Goal: Transaction & Acquisition: Purchase product/service

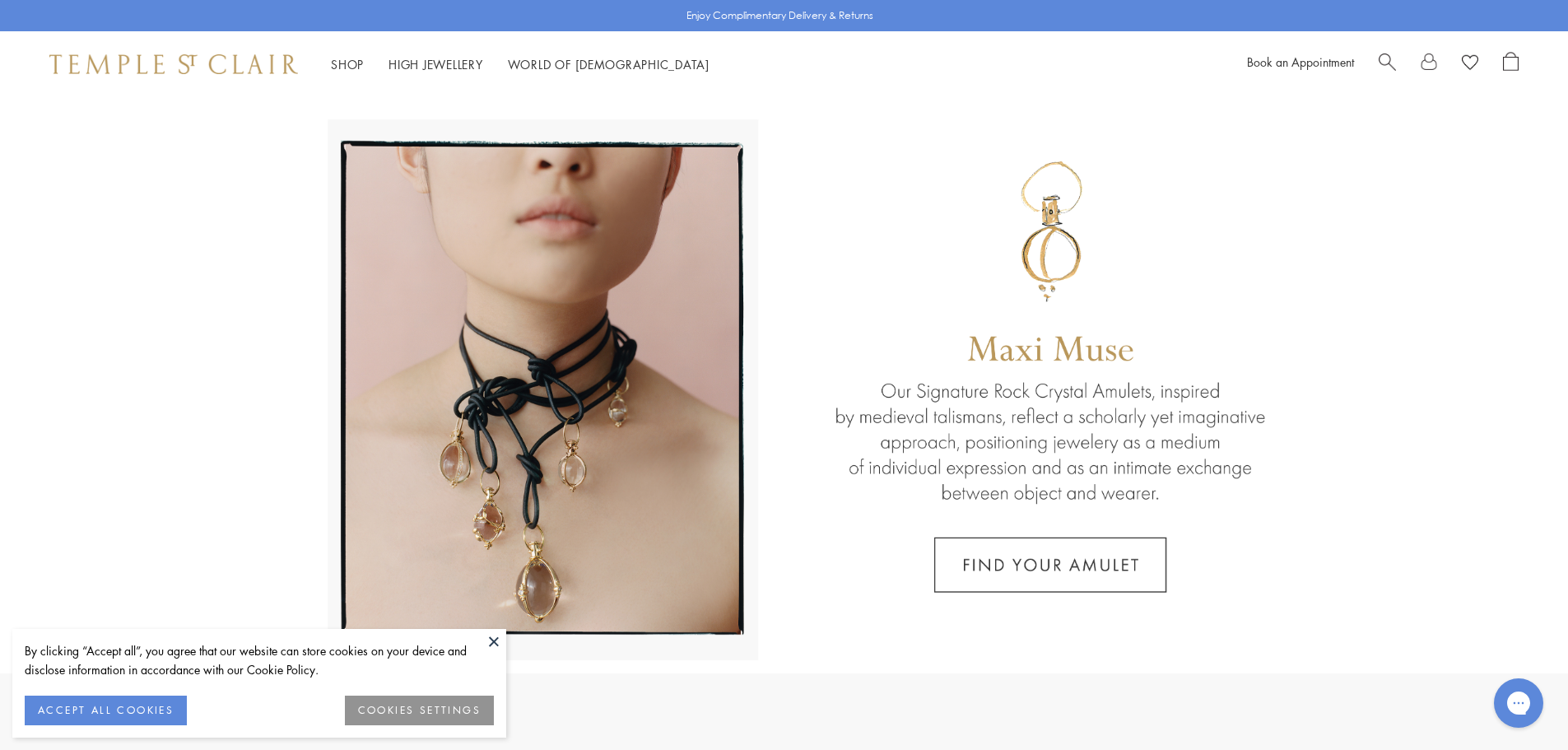
click at [1386, 61] on span "Search" at bounding box center [1387, 60] width 17 height 17
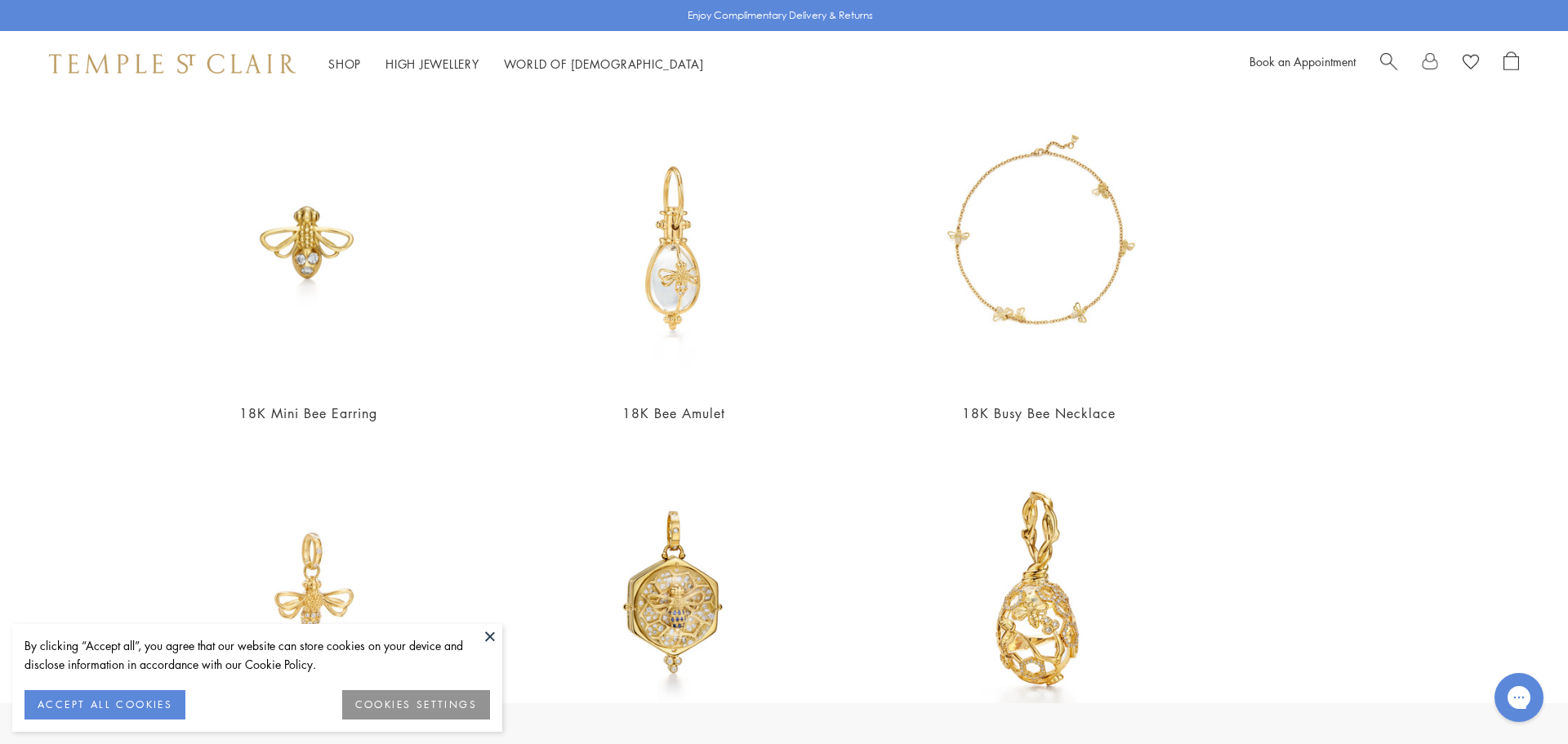
scroll to position [408, 0]
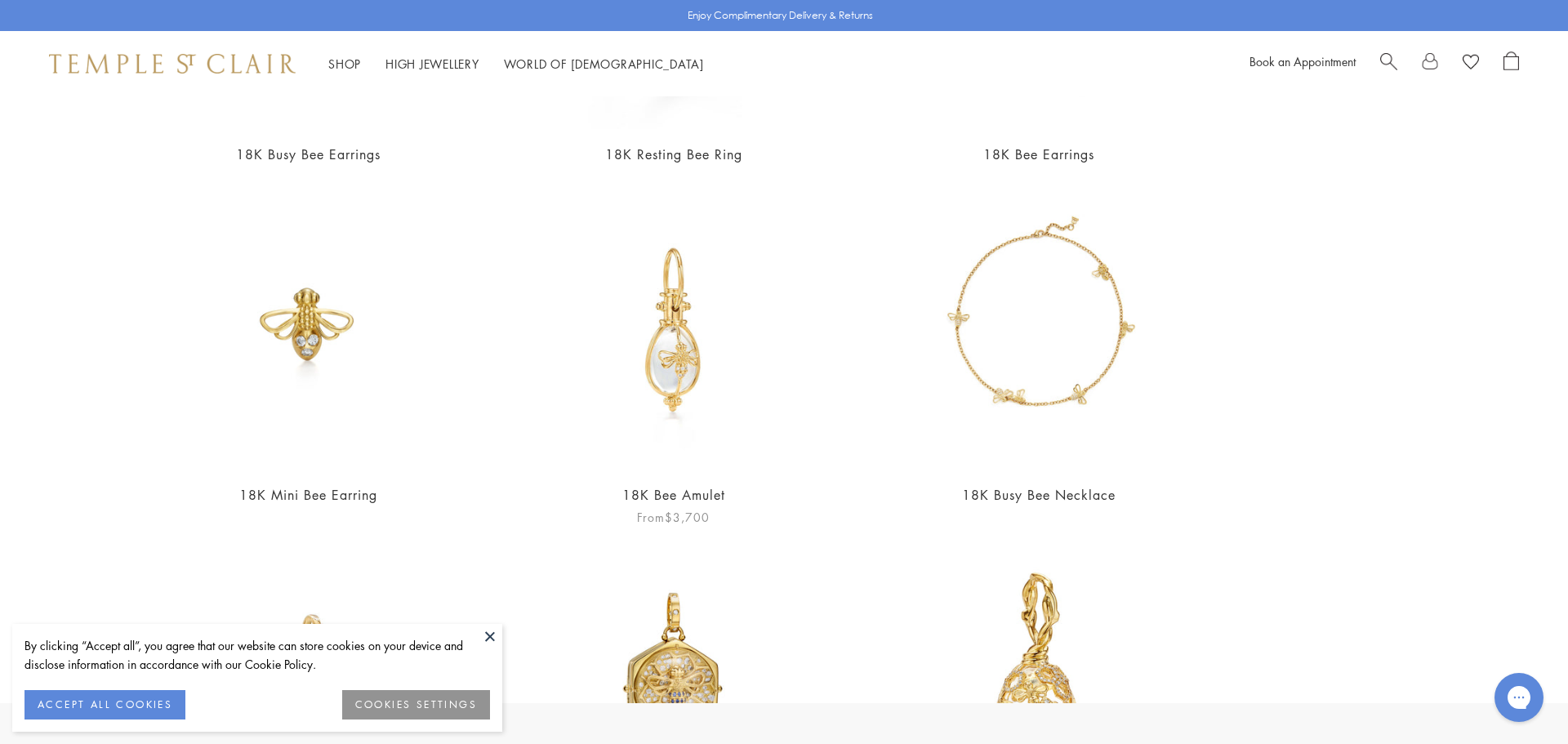
type input "***"
click at [672, 373] on img at bounding box center [673, 328] width 283 height 283
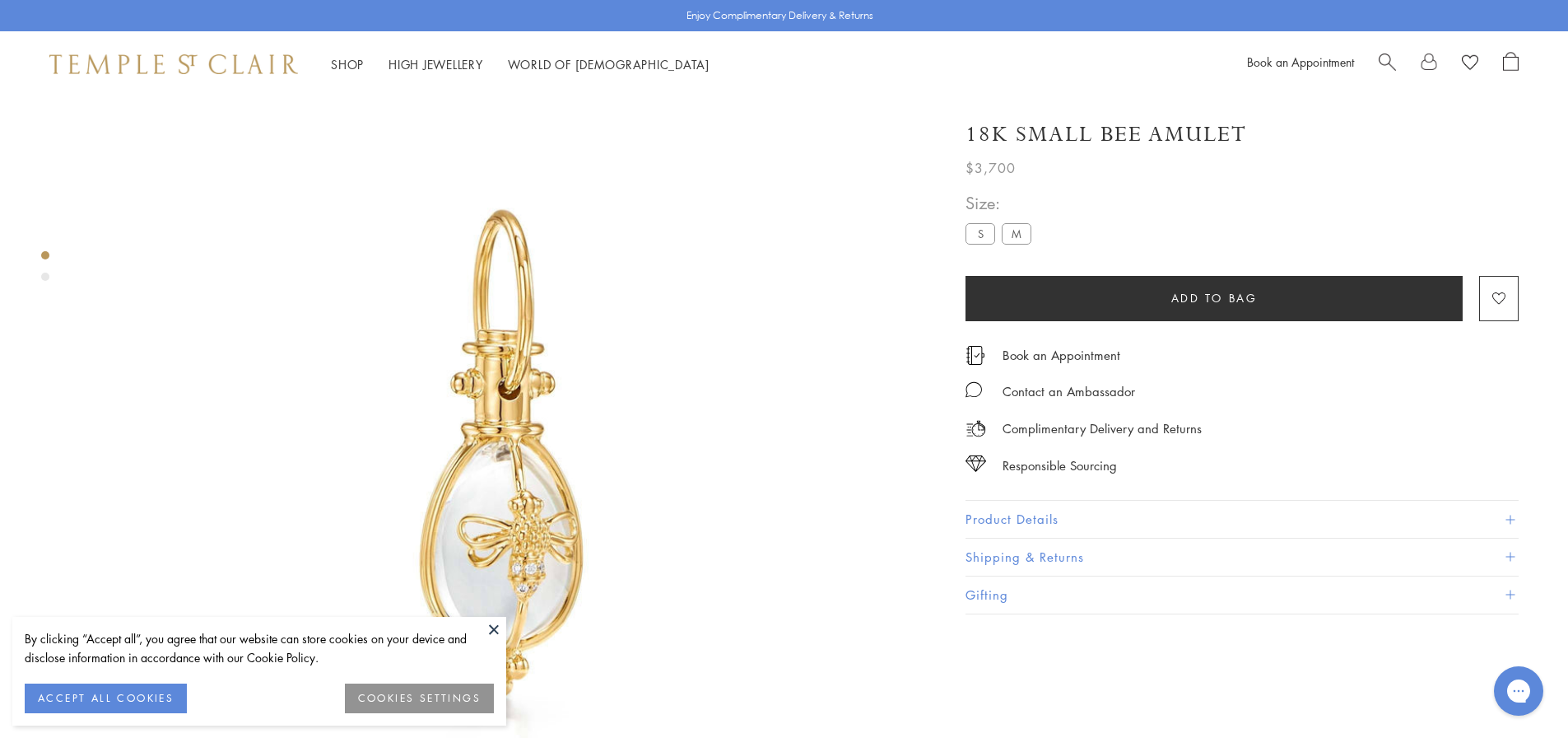
scroll to position [97, 0]
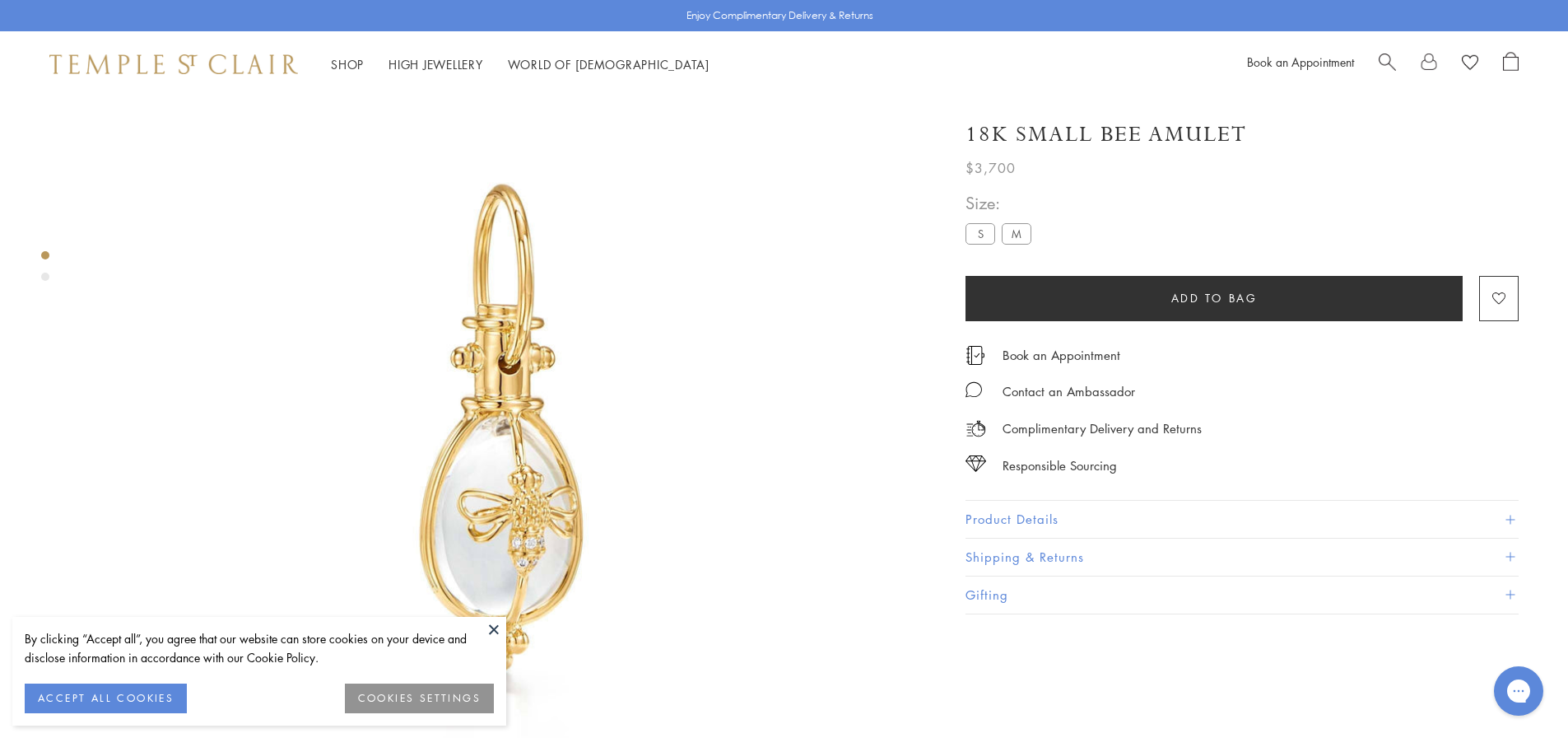
click at [1022, 236] on label "M" at bounding box center [1017, 233] width 30 height 21
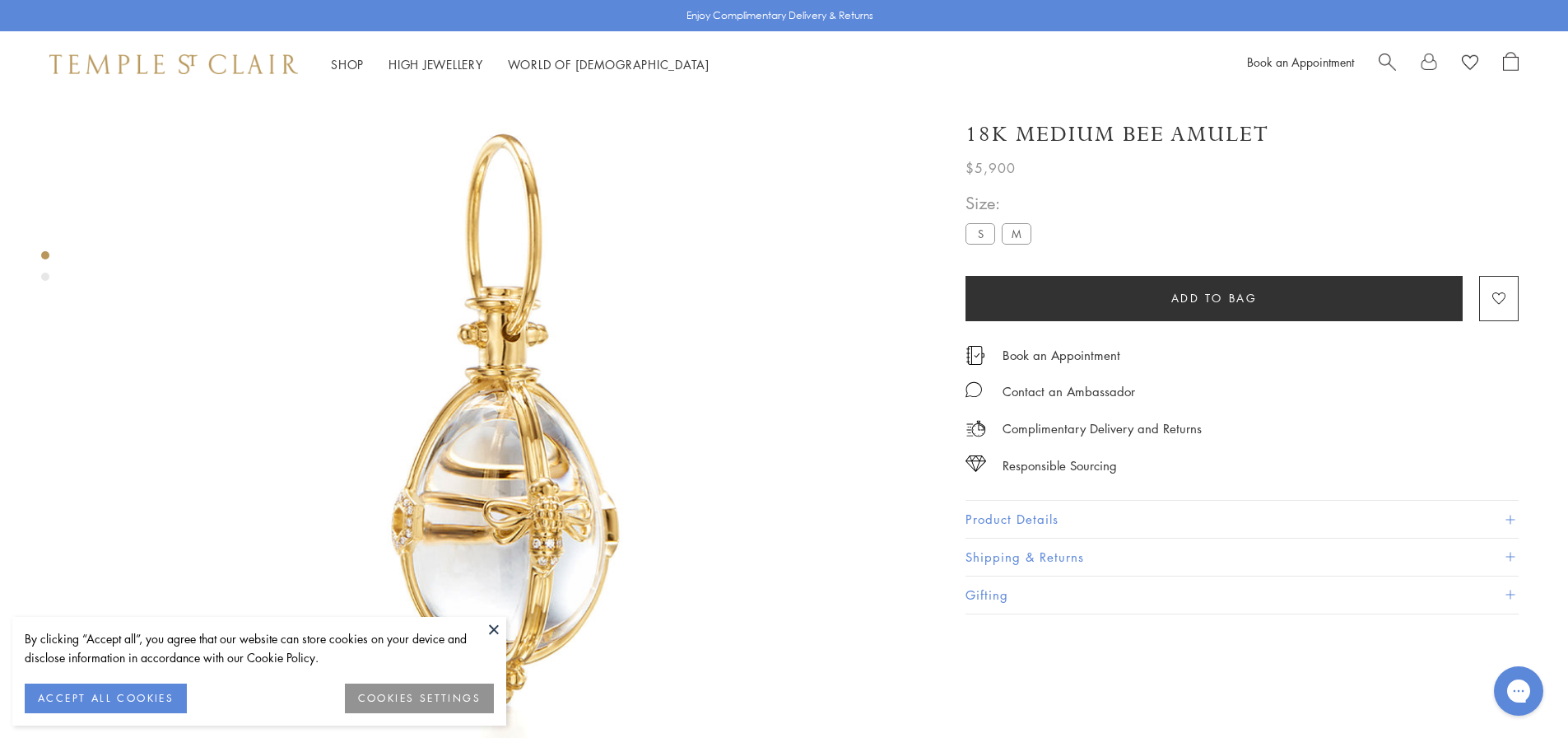
click at [990, 243] on label "S" at bounding box center [980, 233] width 30 height 21
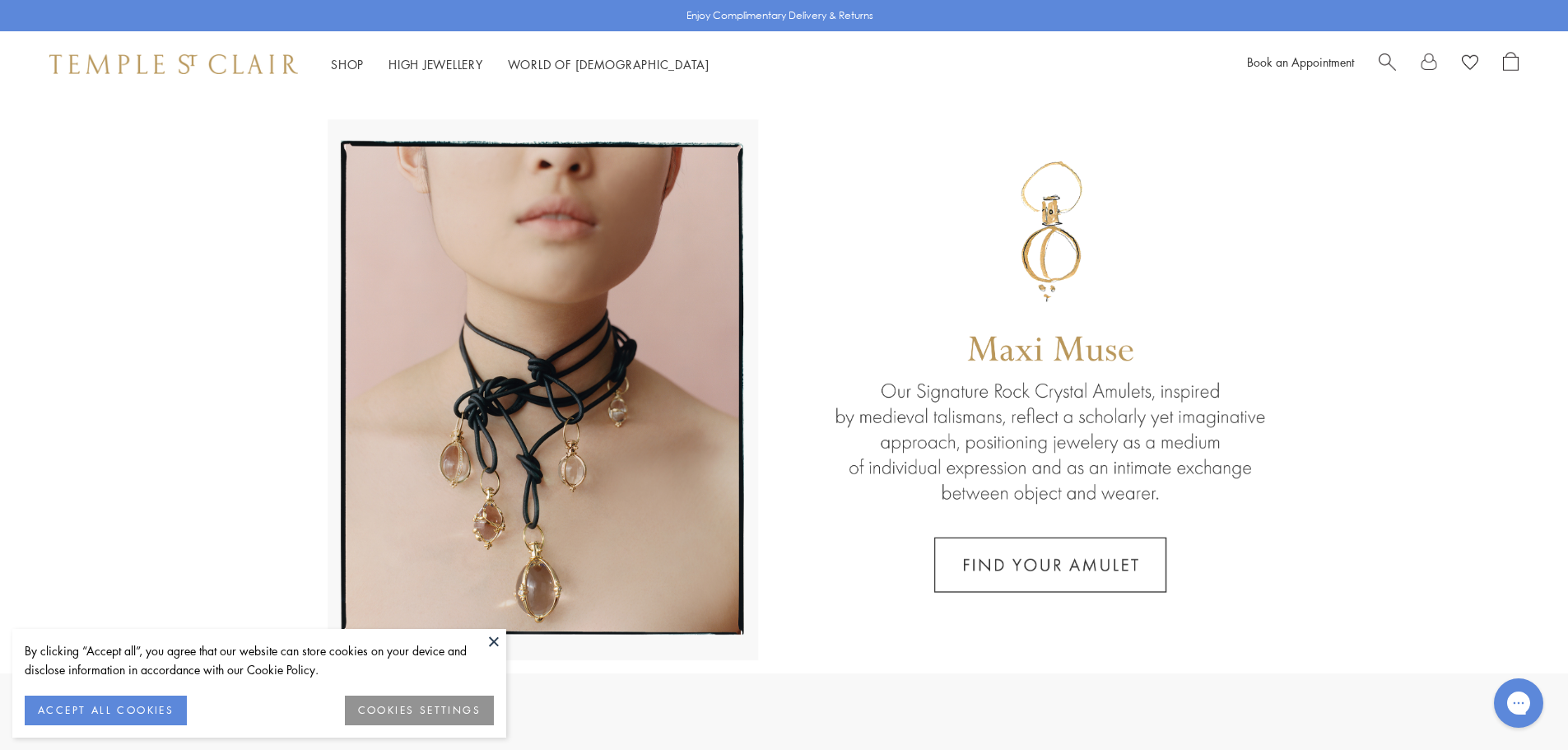
click at [1389, 65] on span "Search" at bounding box center [1387, 60] width 17 height 17
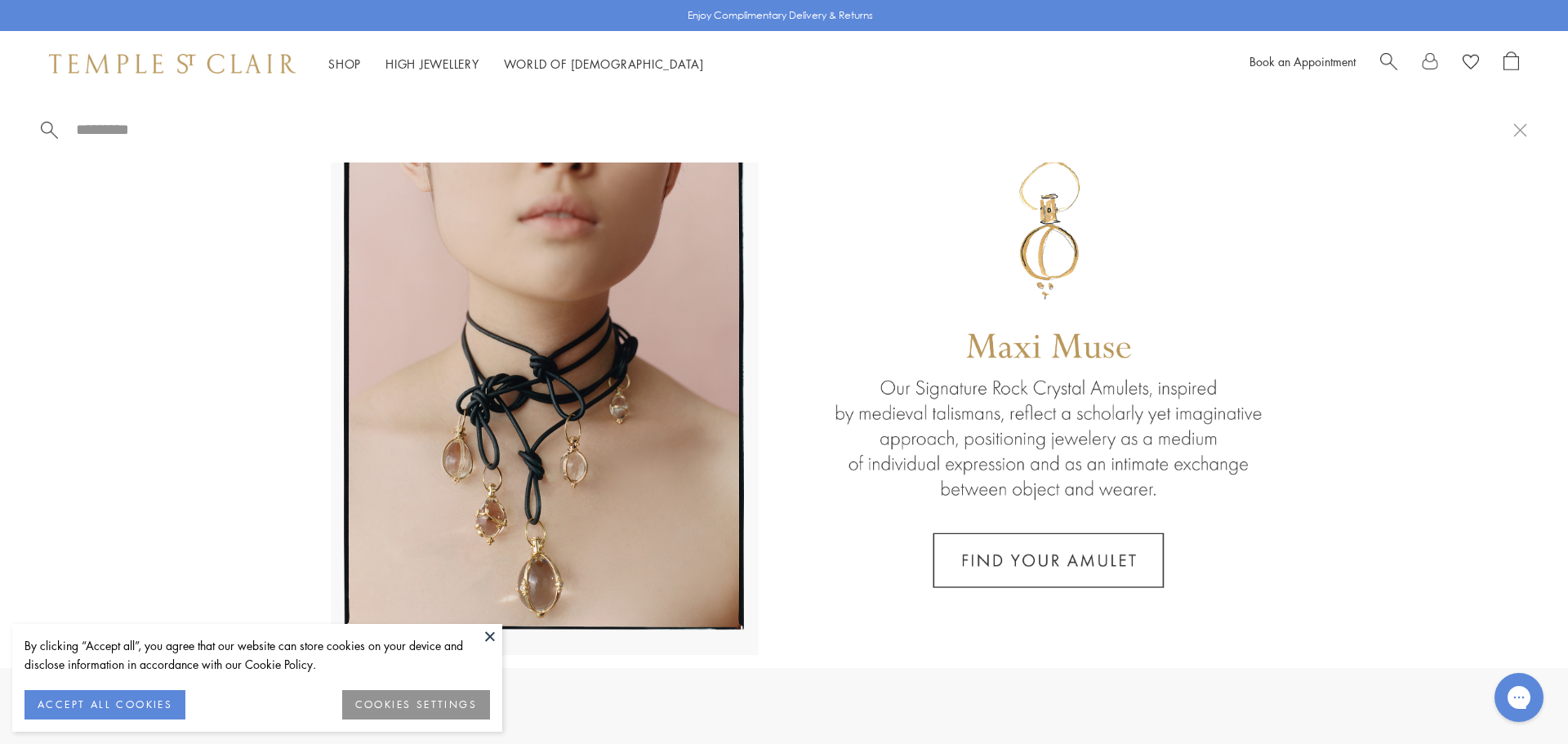
click at [1390, 61] on span "Search" at bounding box center [1388, 59] width 17 height 17
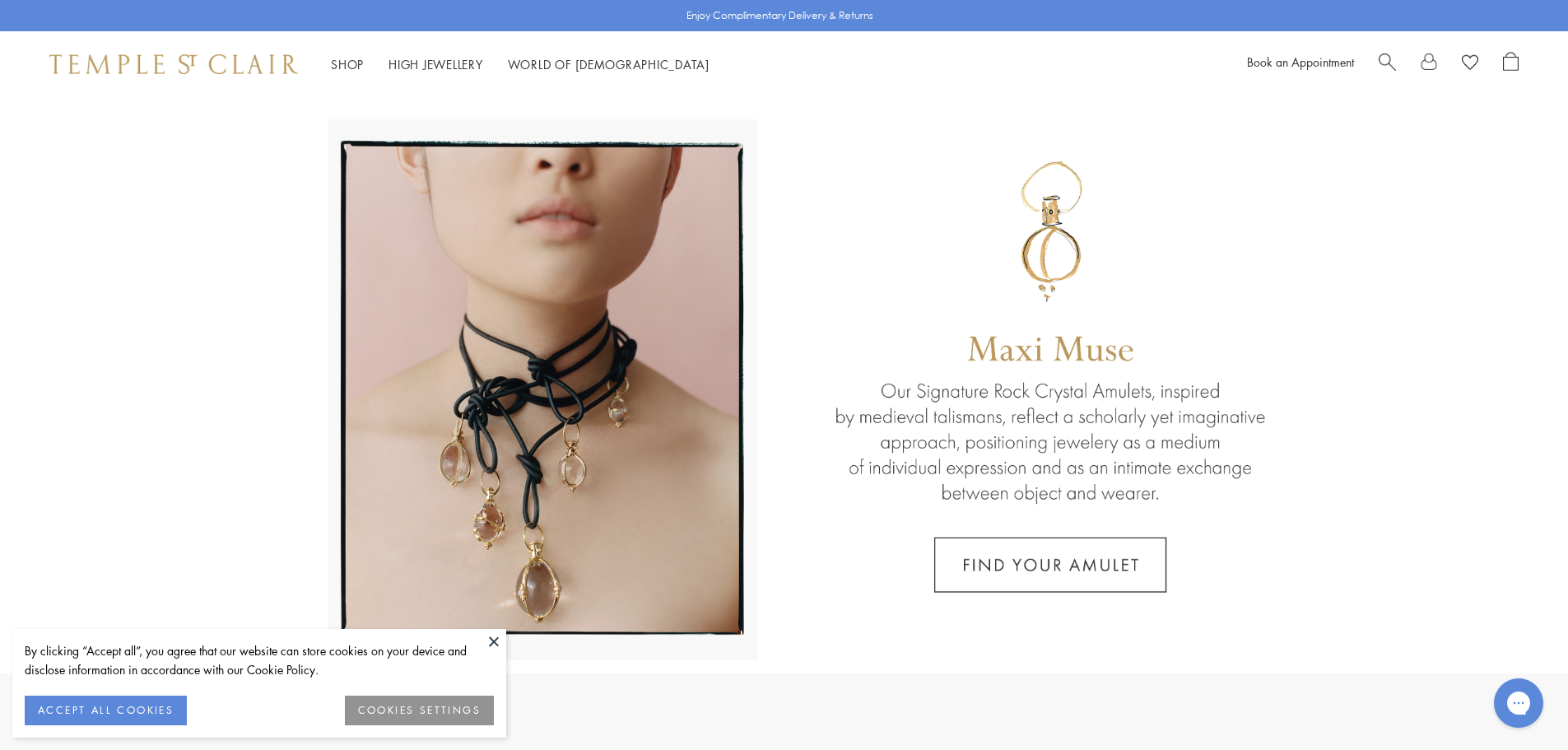
click at [1386, 62] on span "Search" at bounding box center [1387, 60] width 17 height 17
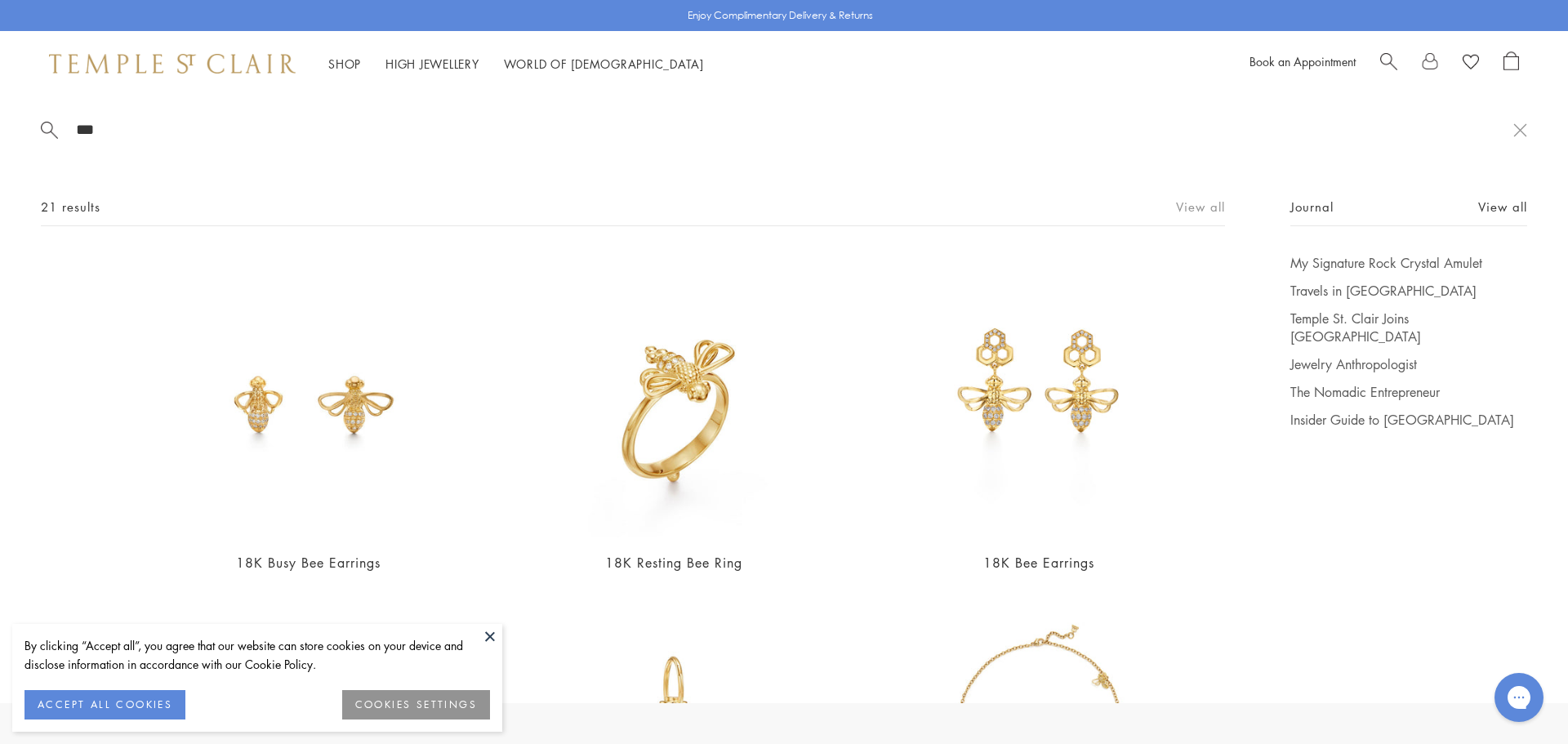
type input "***"
click at [1200, 207] on link "View all" at bounding box center [1201, 207] width 49 height 18
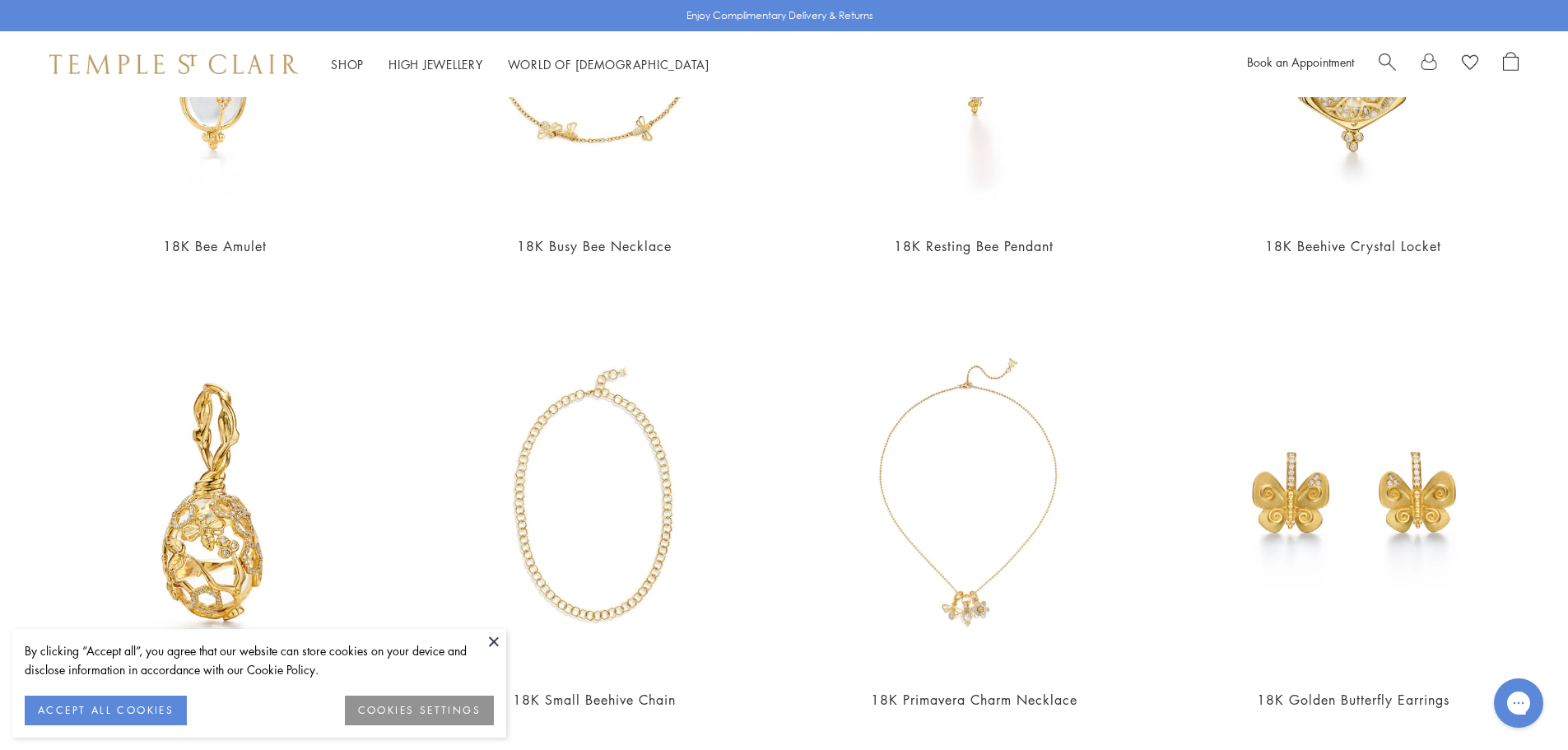
scroll to position [823, 0]
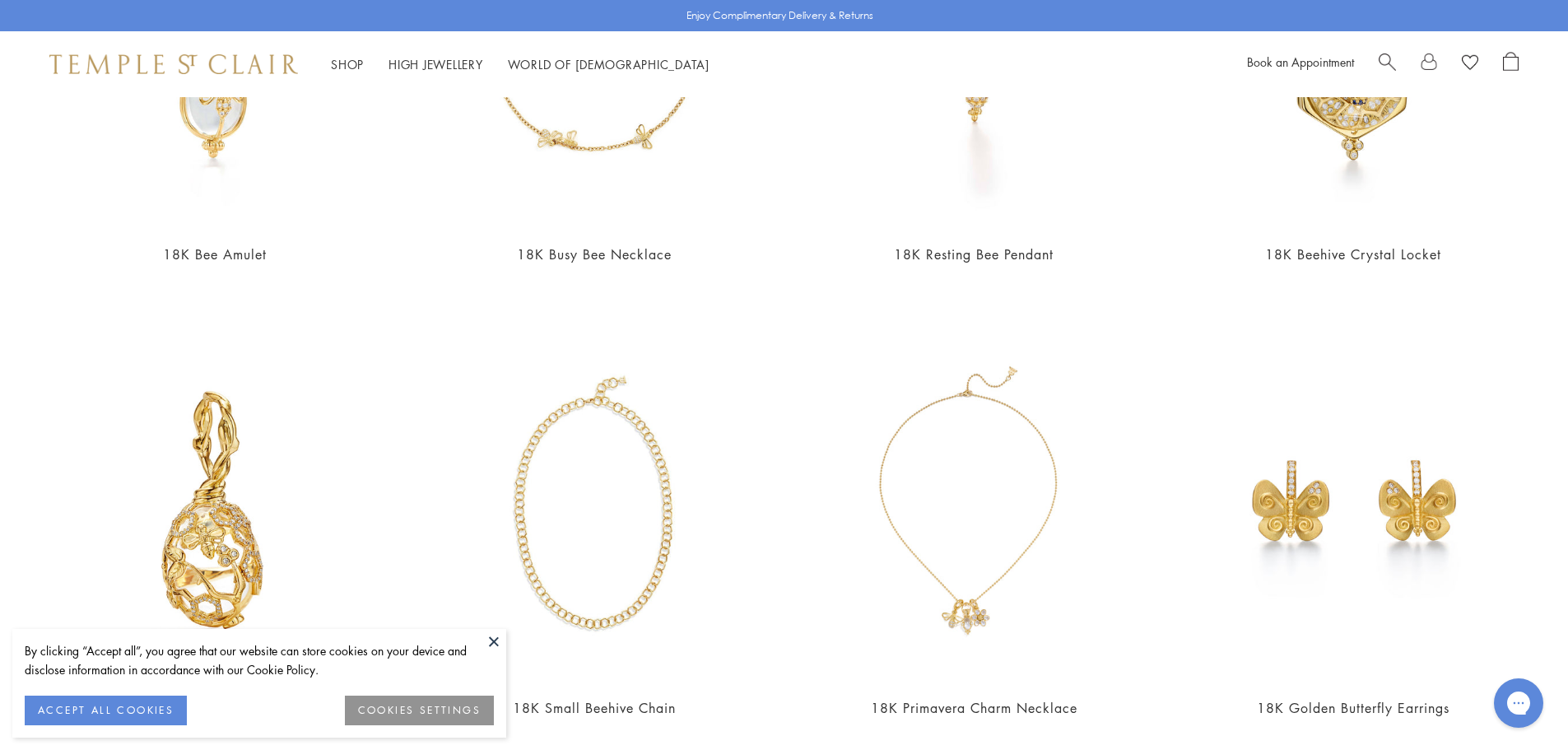
drag, startPoint x: 7, startPoint y: 165, endPoint x: 53, endPoint y: 27, distance: 145.5
